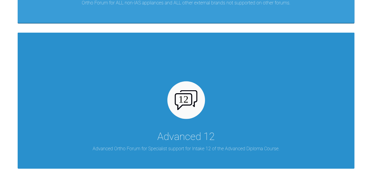
click at [169, 146] on p "Advanced Ortho Forum for Specialist support for Intake 12 of the Advanced Diplo…" at bounding box center [186, 149] width 187 height 8
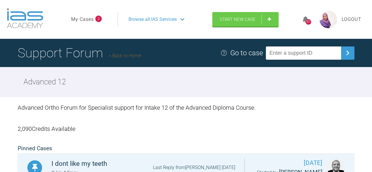
click at [92, 18] on link "My Cases" at bounding box center [82, 20] width 23 height 8
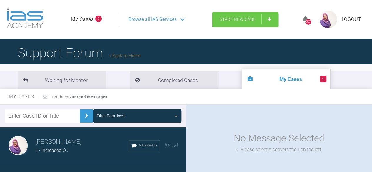
click at [58, 118] on input "text" at bounding box center [42, 115] width 75 height 13
type input "km"
click at [88, 111] on img at bounding box center [86, 115] width 9 height 9
click at [68, 143] on h3 "[PERSON_NAME]" at bounding box center [78, 142] width 86 height 10
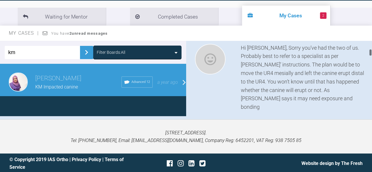
scroll to position [361, 0]
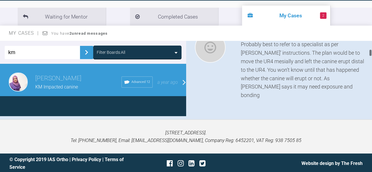
drag, startPoint x: 370, startPoint y: 46, endPoint x: 371, endPoint y: 55, distance: 9.2
click at [371, 55] on div at bounding box center [369, 78] width 3 height 75
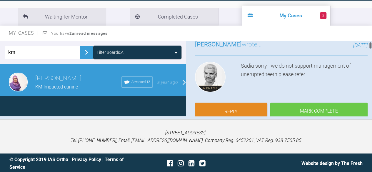
scroll to position [0, 0]
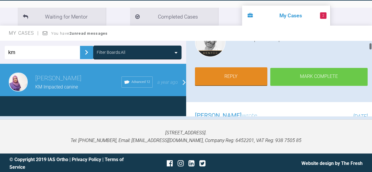
drag, startPoint x: 370, startPoint y: 52, endPoint x: 348, endPoint y: 67, distance: 26.9
click at [371, 46] on div at bounding box center [369, 78] width 3 height 75
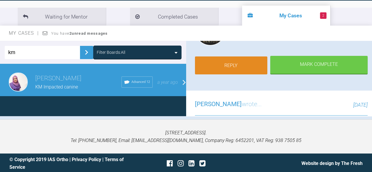
click at [219, 65] on link "Reply" at bounding box center [231, 65] width 73 height 18
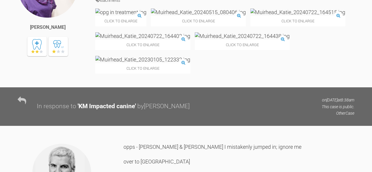
scroll to position [2133, 0]
